Goal: Task Accomplishment & Management: Use online tool/utility

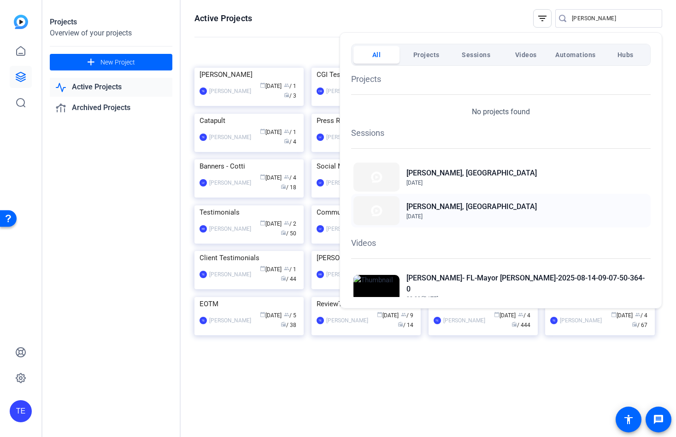
click at [436, 210] on h2 "[PERSON_NAME], [GEOGRAPHIC_DATA]" at bounding box center [471, 206] width 130 height 11
click at [424, 173] on h2 "[PERSON_NAME], [GEOGRAPHIC_DATA]" at bounding box center [471, 173] width 130 height 11
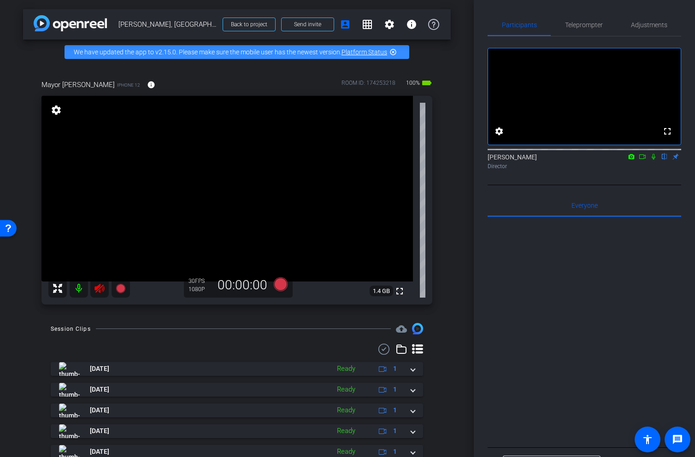
click at [102, 294] on mat-icon at bounding box center [99, 288] width 18 height 18
click at [584, 29] on span "Teleprompter" at bounding box center [584, 25] width 38 height 22
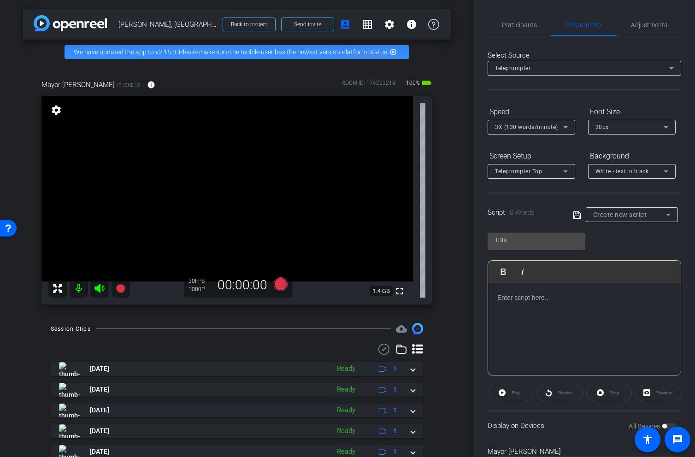
click at [533, 334] on div at bounding box center [584, 329] width 193 height 92
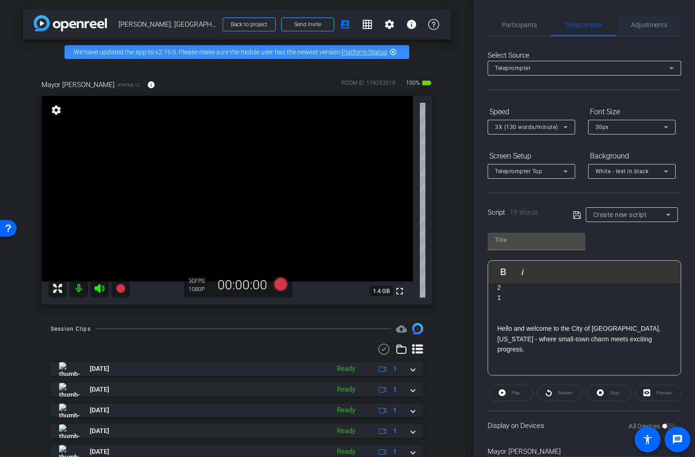
click at [648, 21] on span "Adjustments" at bounding box center [649, 25] width 36 height 22
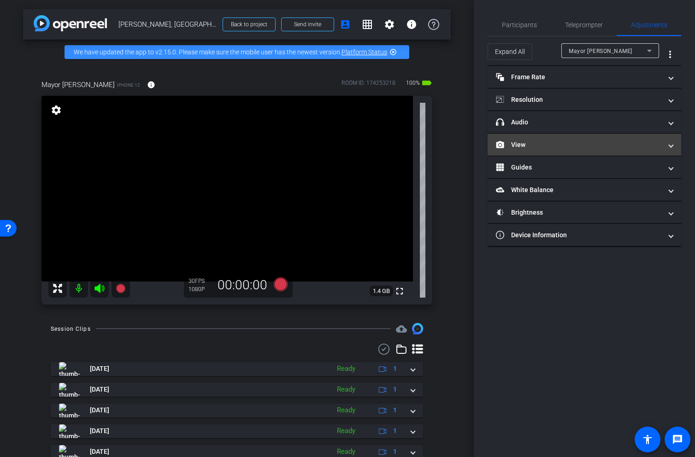
click at [546, 146] on mat-panel-title "View" at bounding box center [579, 145] width 166 height 10
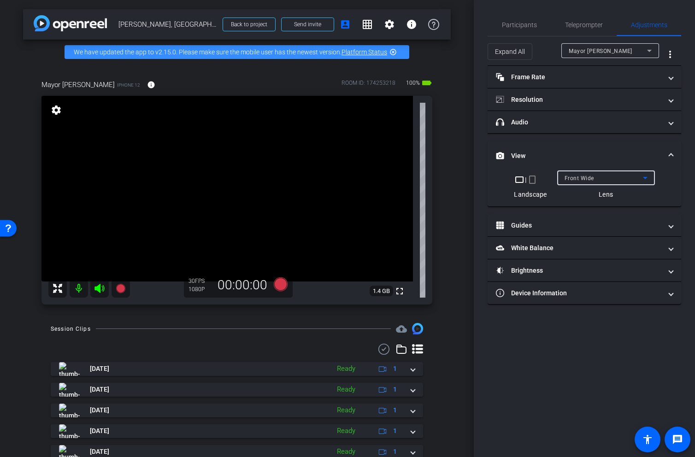
click at [600, 182] on div "Front Wide" at bounding box center [603, 178] width 78 height 12
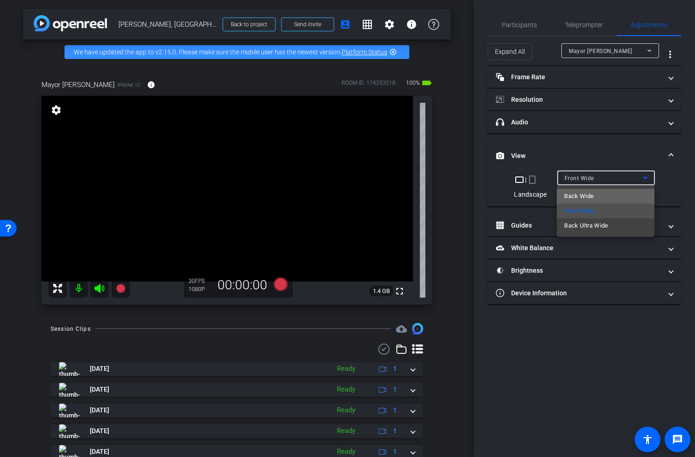
click at [585, 194] on span "Back Wide" at bounding box center [578, 196] width 29 height 11
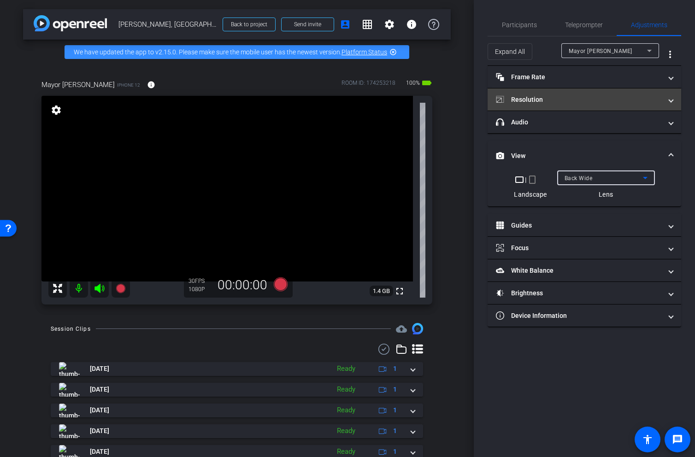
click at [569, 95] on mat-panel-title "Resolution" at bounding box center [579, 100] width 166 height 10
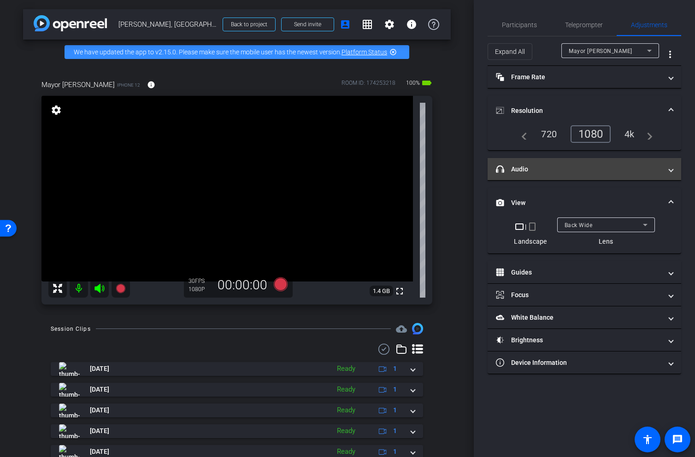
drag, startPoint x: 631, startPoint y: 137, endPoint x: 644, endPoint y: 158, distance: 25.0
click at [631, 137] on div "4k" at bounding box center [629, 134] width 24 height 16
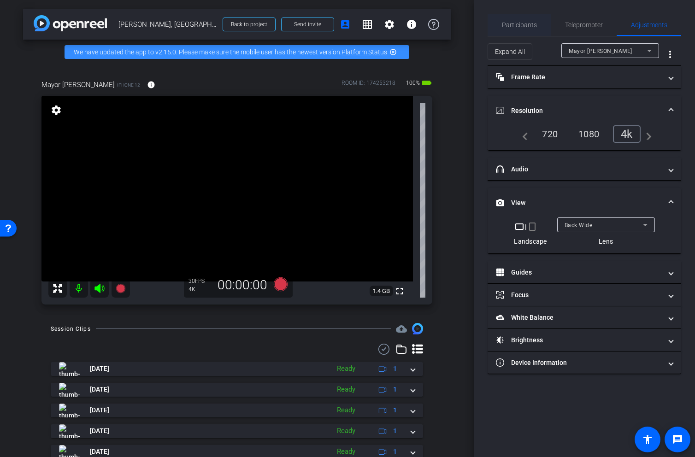
click at [523, 24] on span "Participants" at bounding box center [519, 25] width 35 height 6
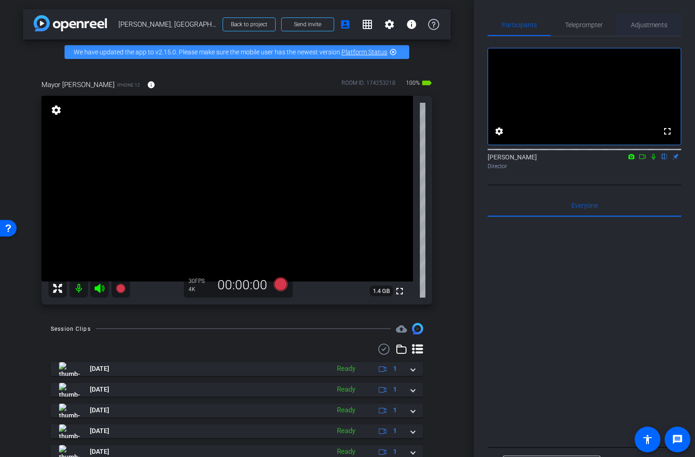
click at [656, 24] on span "Adjustments" at bounding box center [649, 25] width 36 height 6
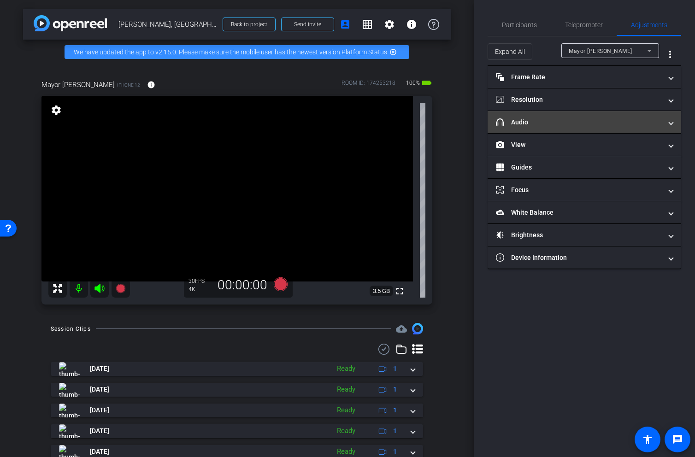
click at [530, 120] on mat-panel-title "headphone icon Audio" at bounding box center [579, 122] width 166 height 10
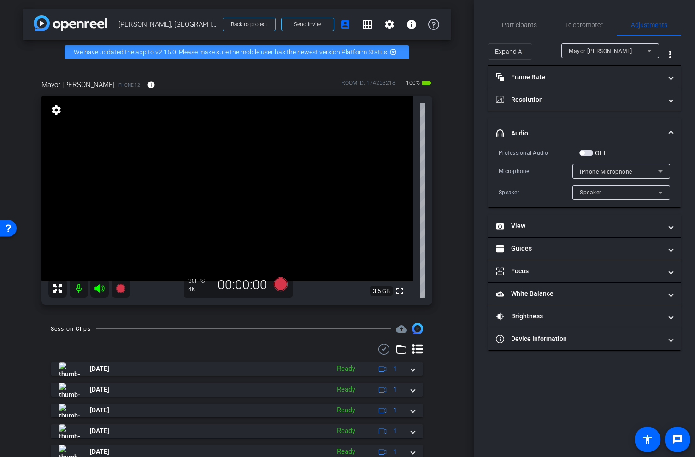
click at [588, 152] on span "button" at bounding box center [586, 153] width 14 height 6
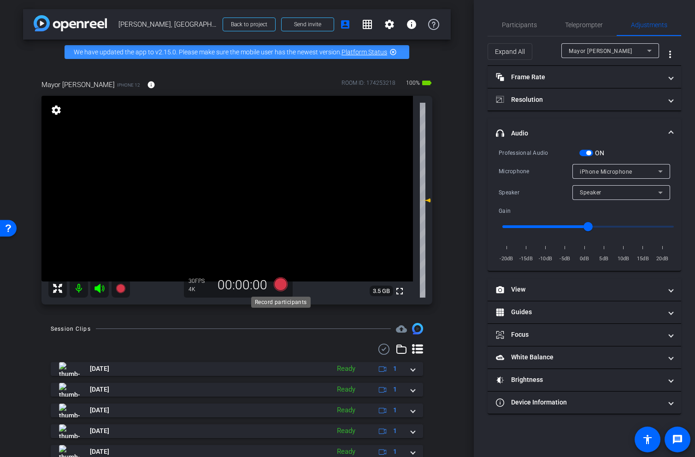
click at [280, 282] on icon at bounding box center [281, 284] width 14 height 14
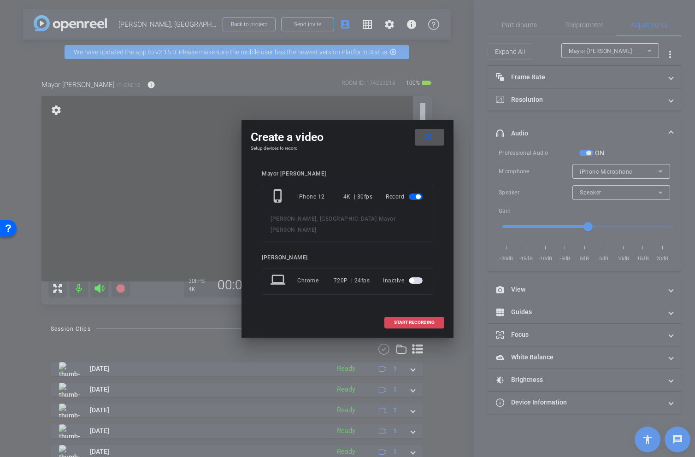
click at [423, 320] on span at bounding box center [414, 322] width 59 height 22
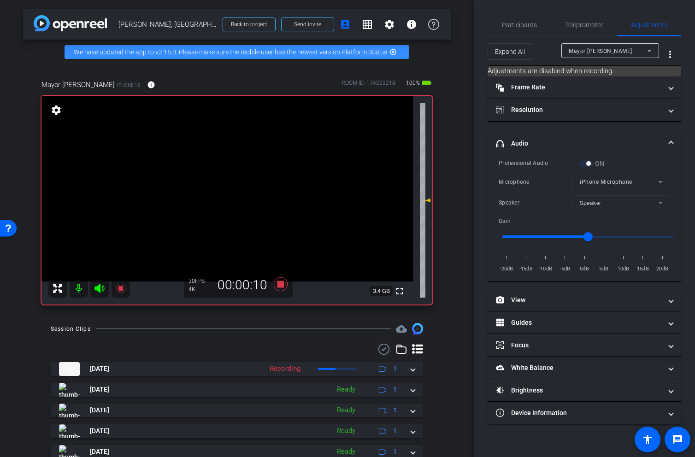
click at [98, 286] on icon at bounding box center [99, 288] width 10 height 9
click at [99, 290] on icon at bounding box center [99, 288] width 11 height 11
click at [96, 291] on icon at bounding box center [99, 288] width 11 height 11
click at [282, 285] on icon at bounding box center [281, 284] width 14 height 14
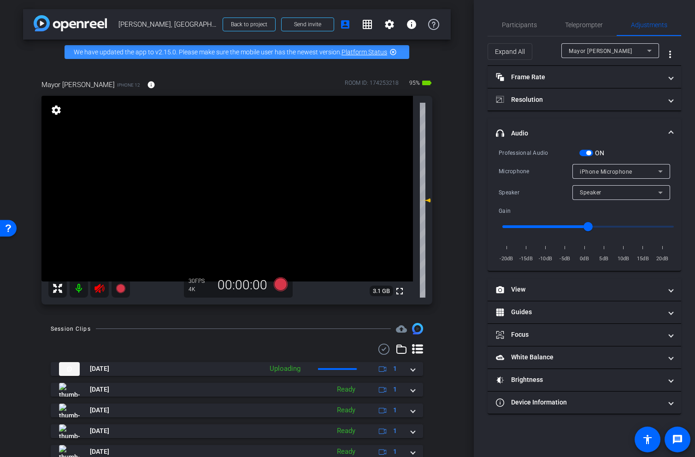
drag, startPoint x: 101, startPoint y: 291, endPoint x: 110, endPoint y: 295, distance: 9.7
click at [103, 291] on icon at bounding box center [99, 288] width 11 height 11
click at [278, 287] on icon at bounding box center [281, 284] width 14 height 14
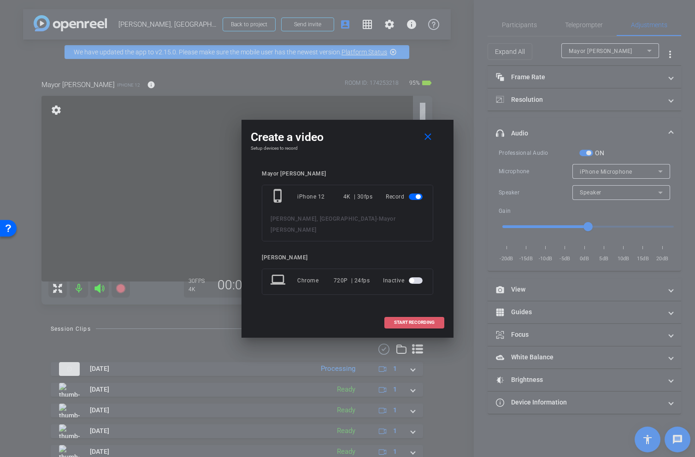
click at [412, 320] on span "START RECORDING" at bounding box center [414, 322] width 41 height 5
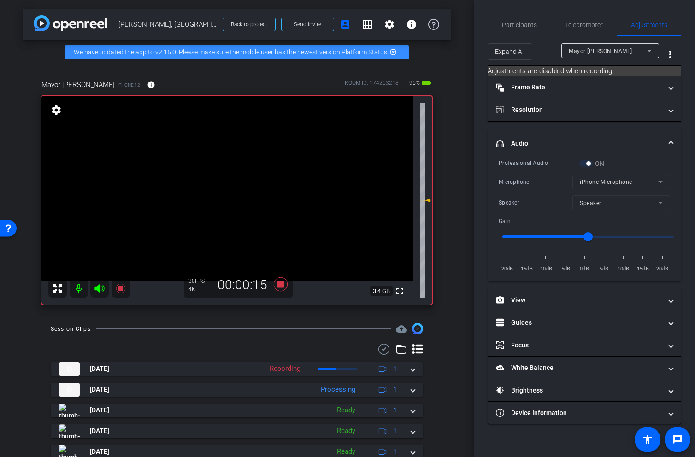
click at [99, 287] on icon at bounding box center [99, 288] width 10 height 9
click at [100, 287] on icon at bounding box center [99, 288] width 11 height 11
click at [97, 284] on icon at bounding box center [99, 288] width 11 height 11
click at [124, 287] on icon at bounding box center [120, 288] width 11 height 11
click at [100, 286] on icon at bounding box center [99, 288] width 11 height 11
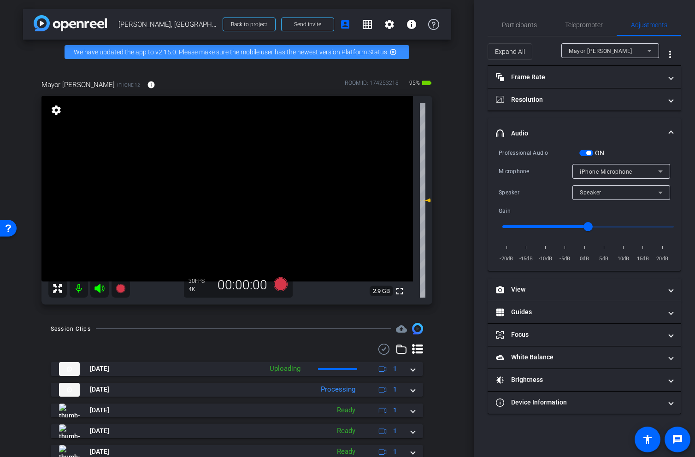
click at [583, 152] on span "button" at bounding box center [586, 153] width 14 height 6
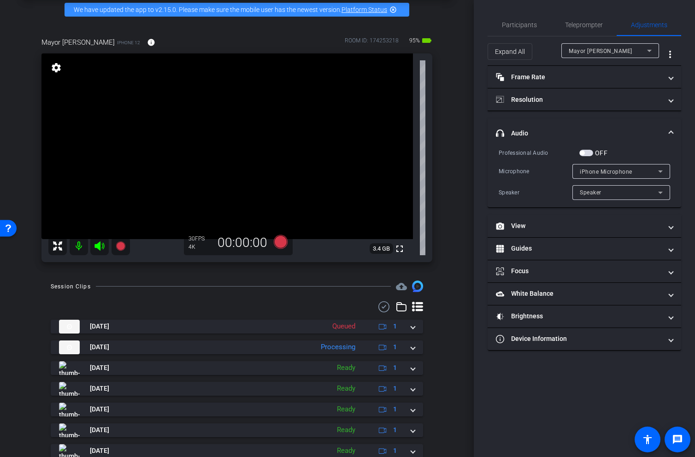
scroll to position [0, 0]
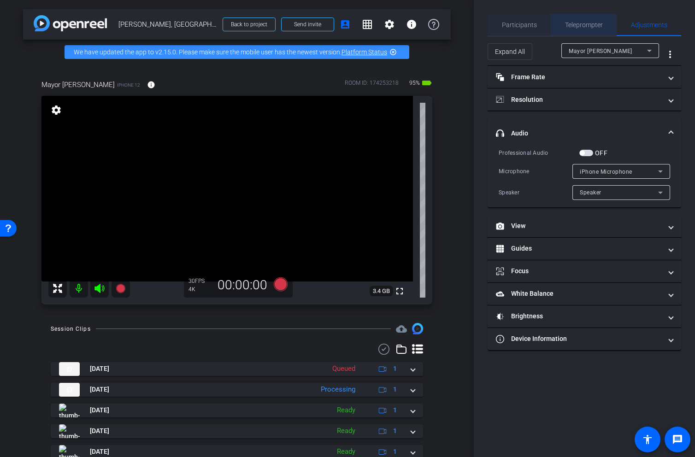
drag, startPoint x: 579, startPoint y: 26, endPoint x: 549, endPoint y: 27, distance: 29.5
click at [576, 26] on span "Teleprompter" at bounding box center [584, 25] width 38 height 6
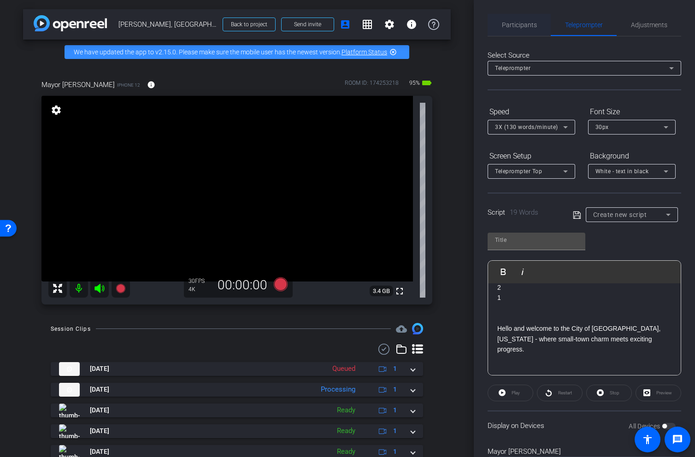
click at [539, 26] on div "Participants" at bounding box center [518, 25] width 63 height 22
